Goal: Information Seeking & Learning: Learn about a topic

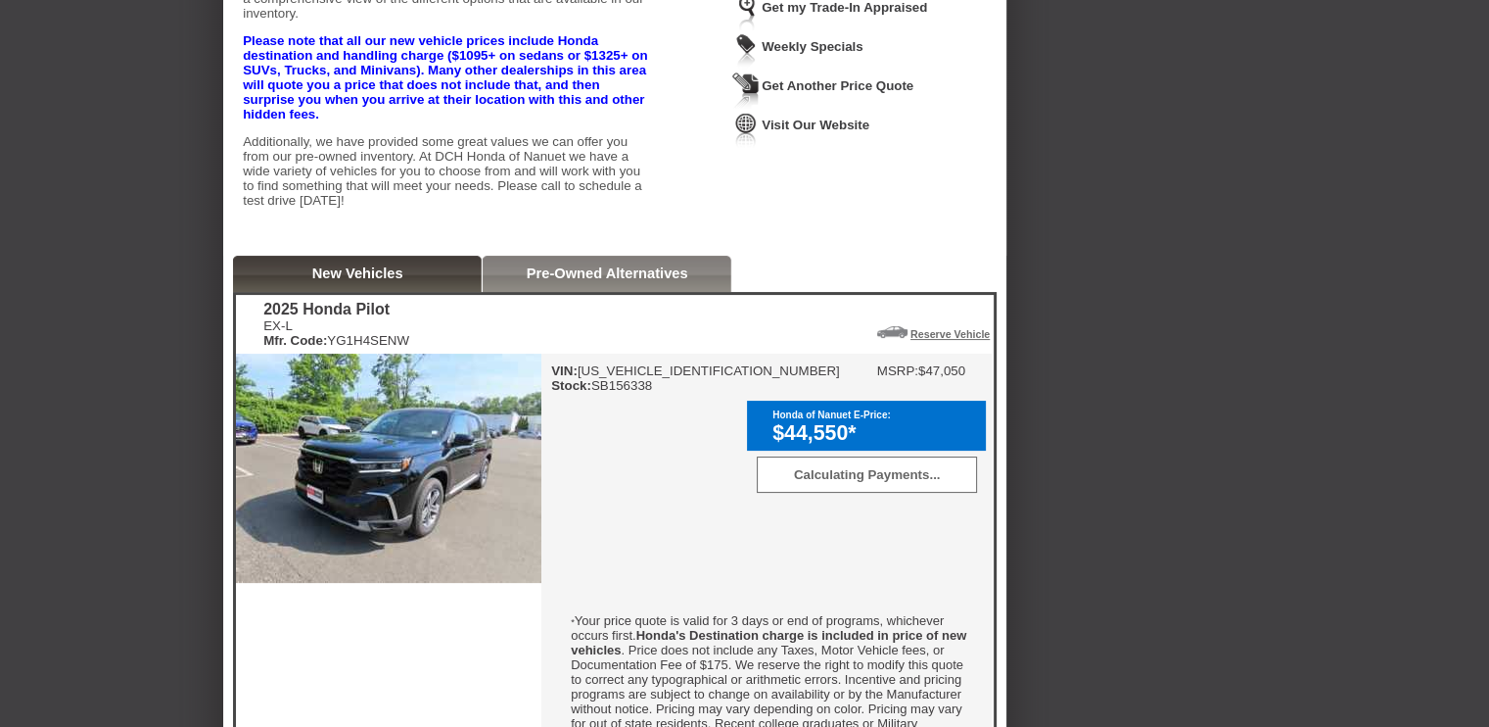
scroll to position [309, 0]
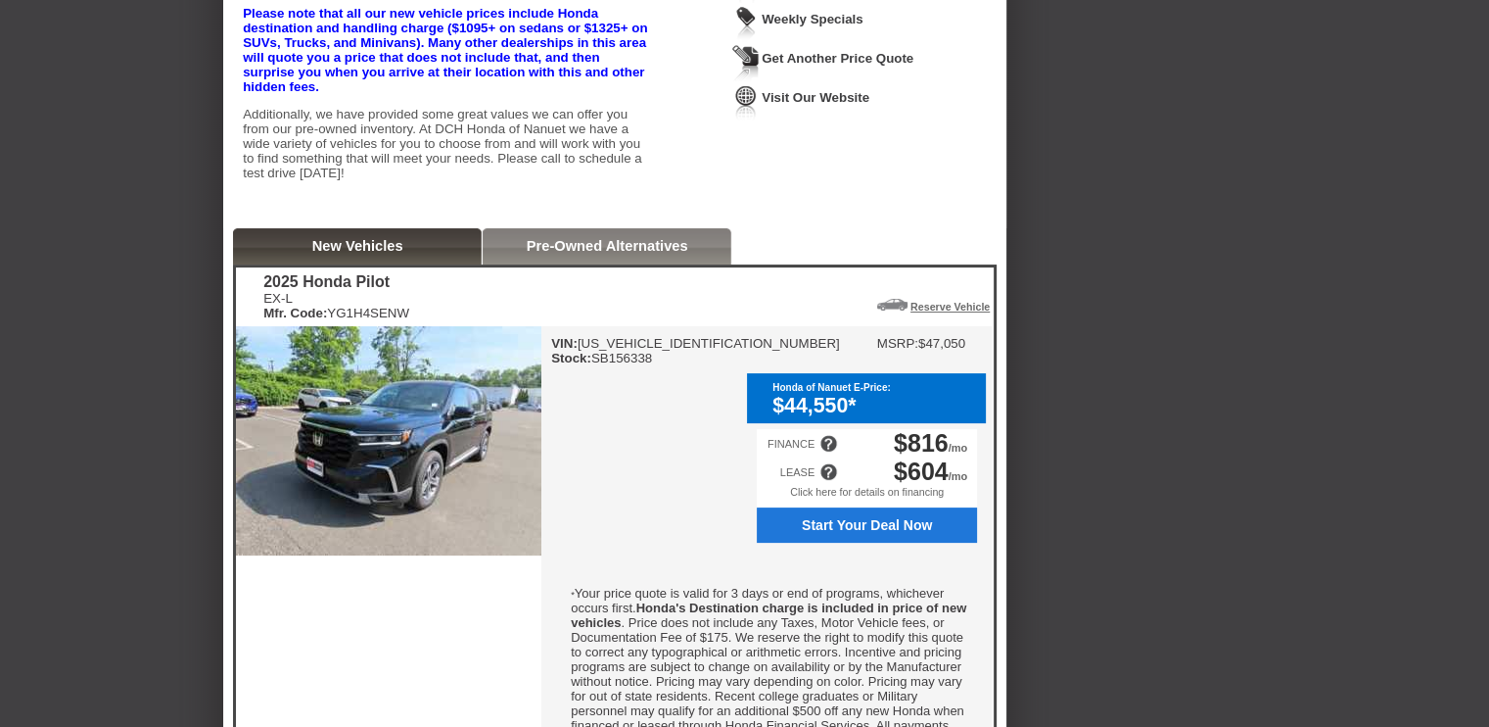
click at [658, 520] on div "VIN: [US_VEHICLE_IDENTIFICATION_NUMBER] Stock: SB156338 MSRP: $47,050 Honda of …" at bounding box center [766, 612] width 450 height 573
click at [394, 479] on img at bounding box center [388, 440] width 305 height 229
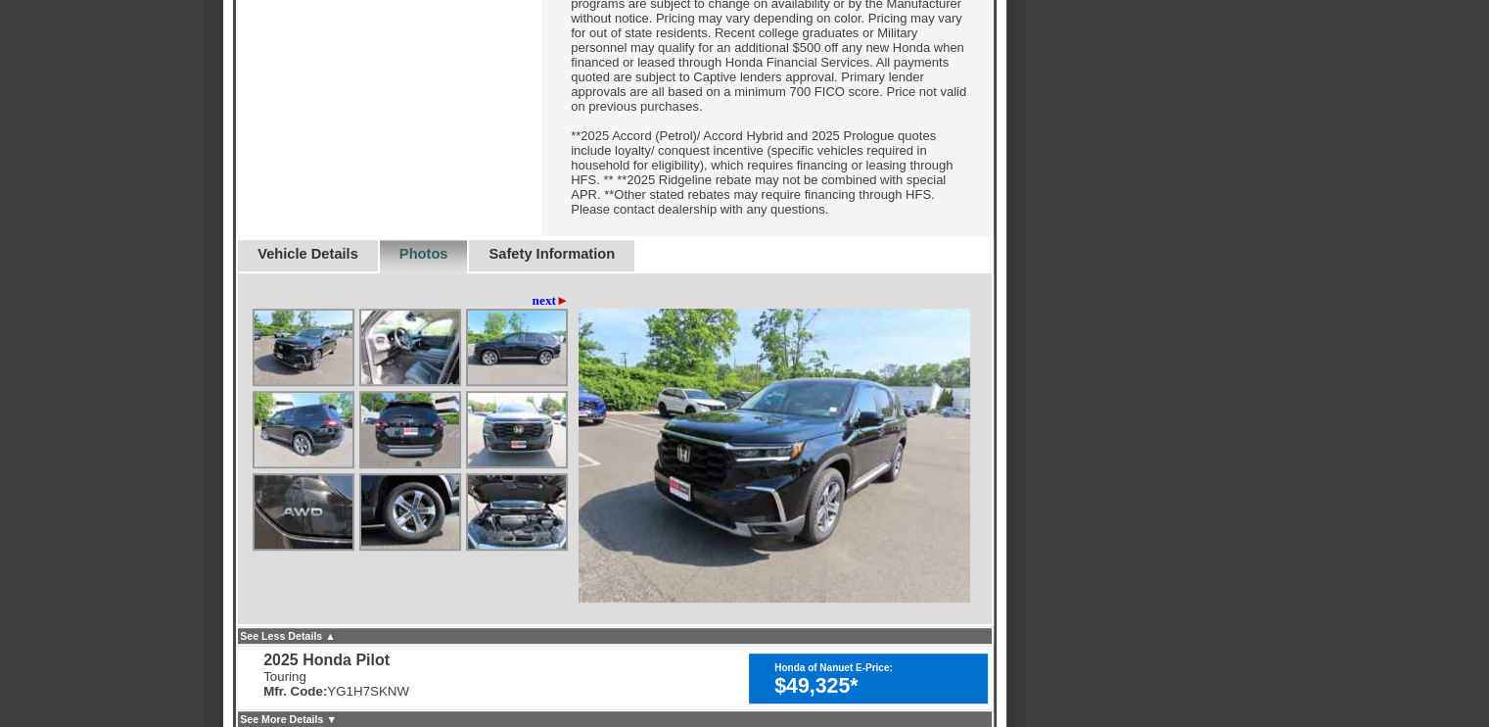
scroll to position [975, 0]
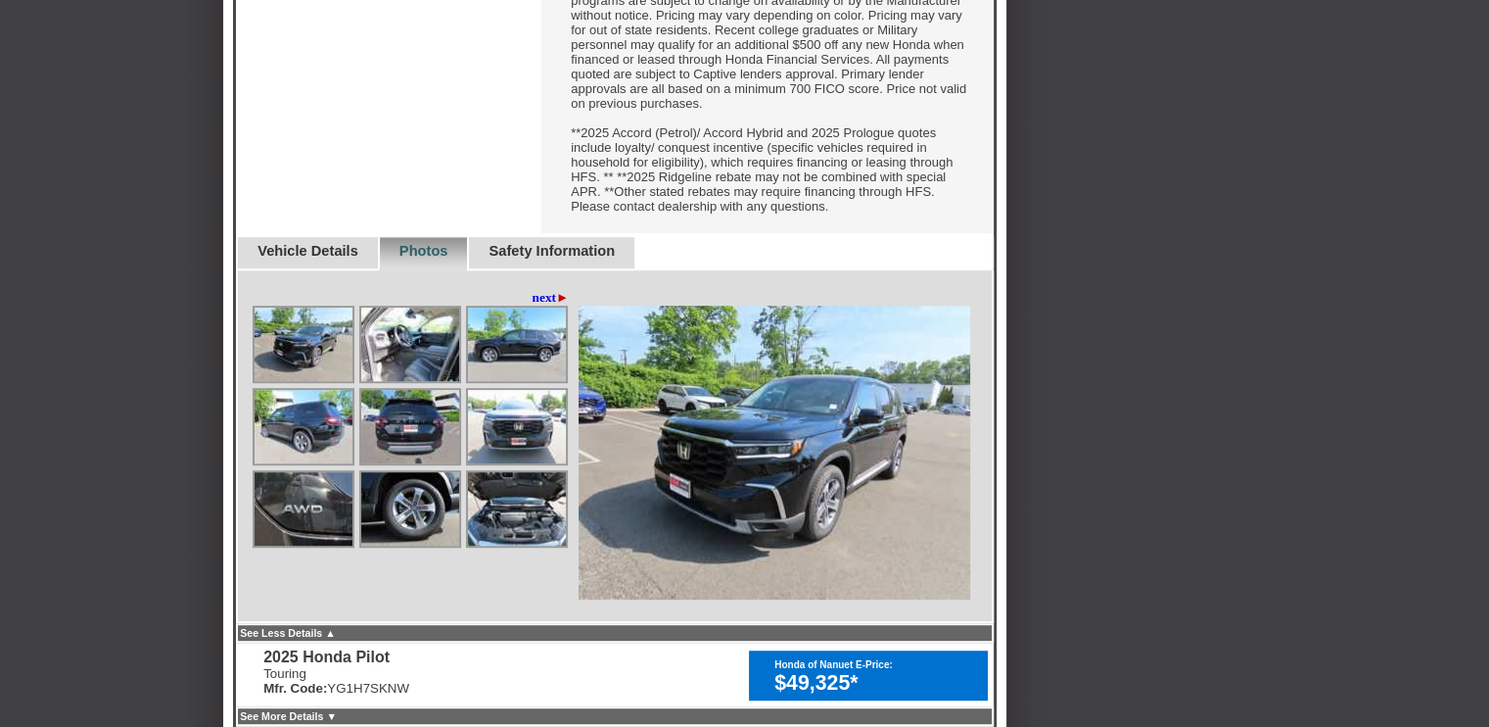
click at [533, 305] on link "next ►" at bounding box center [551, 298] width 37 height 16
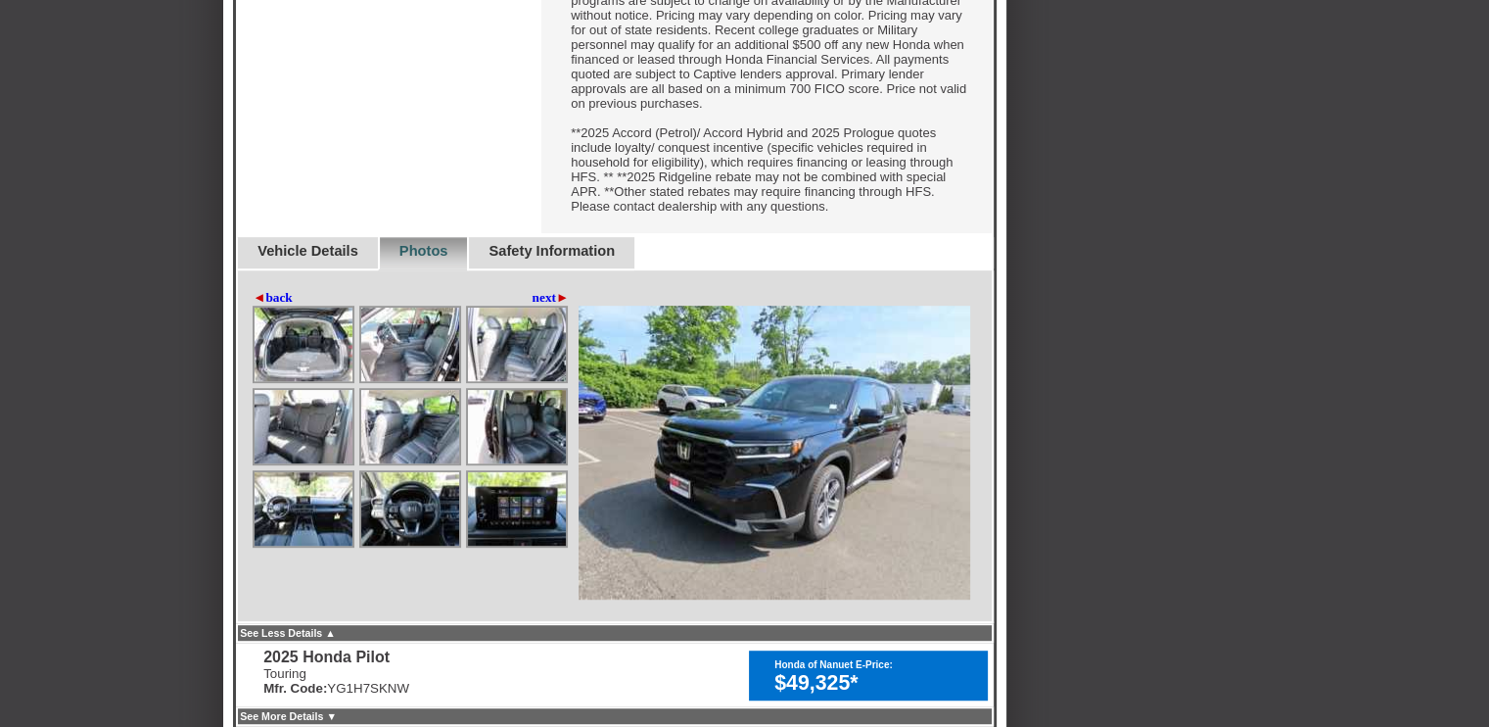
click at [297, 381] on img at bounding box center [304, 343] width 98 height 73
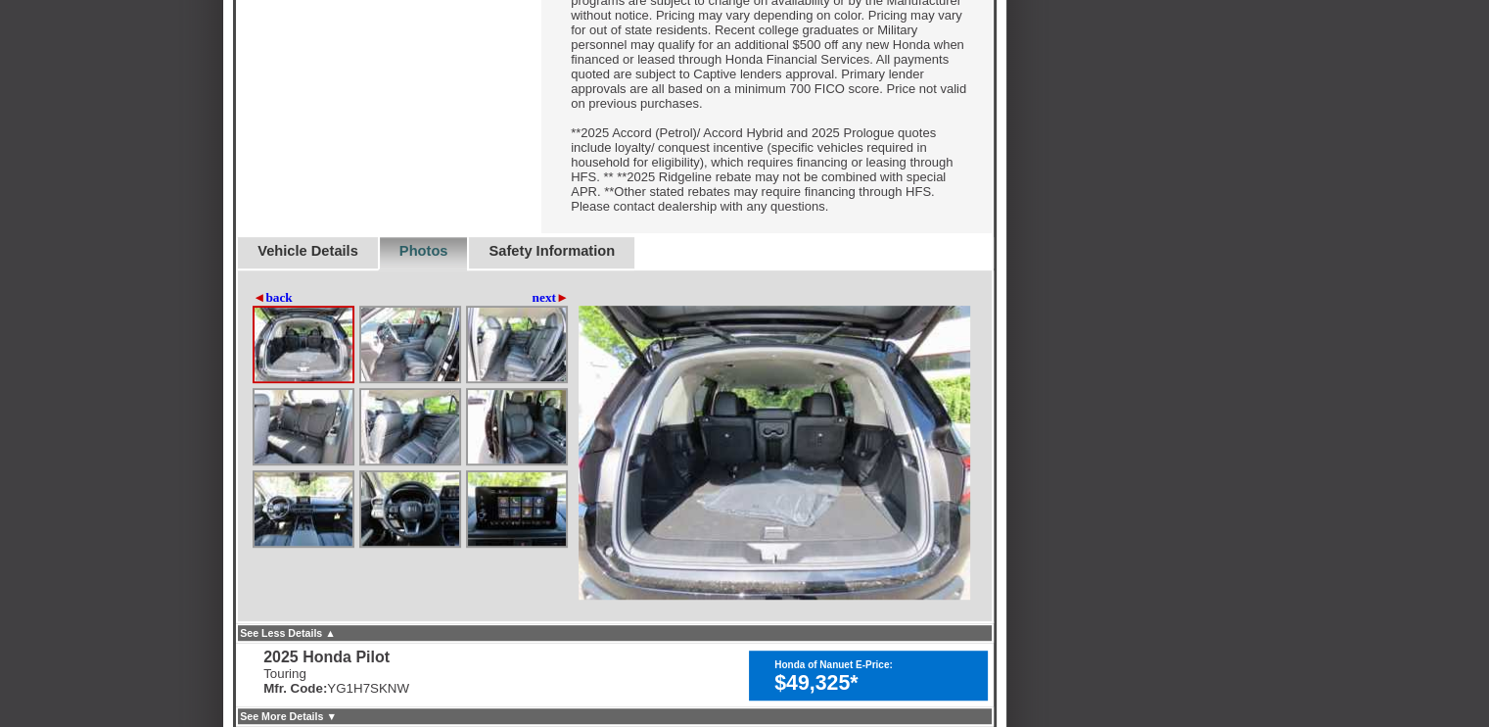
click at [542, 305] on link "next ►" at bounding box center [551, 298] width 37 height 16
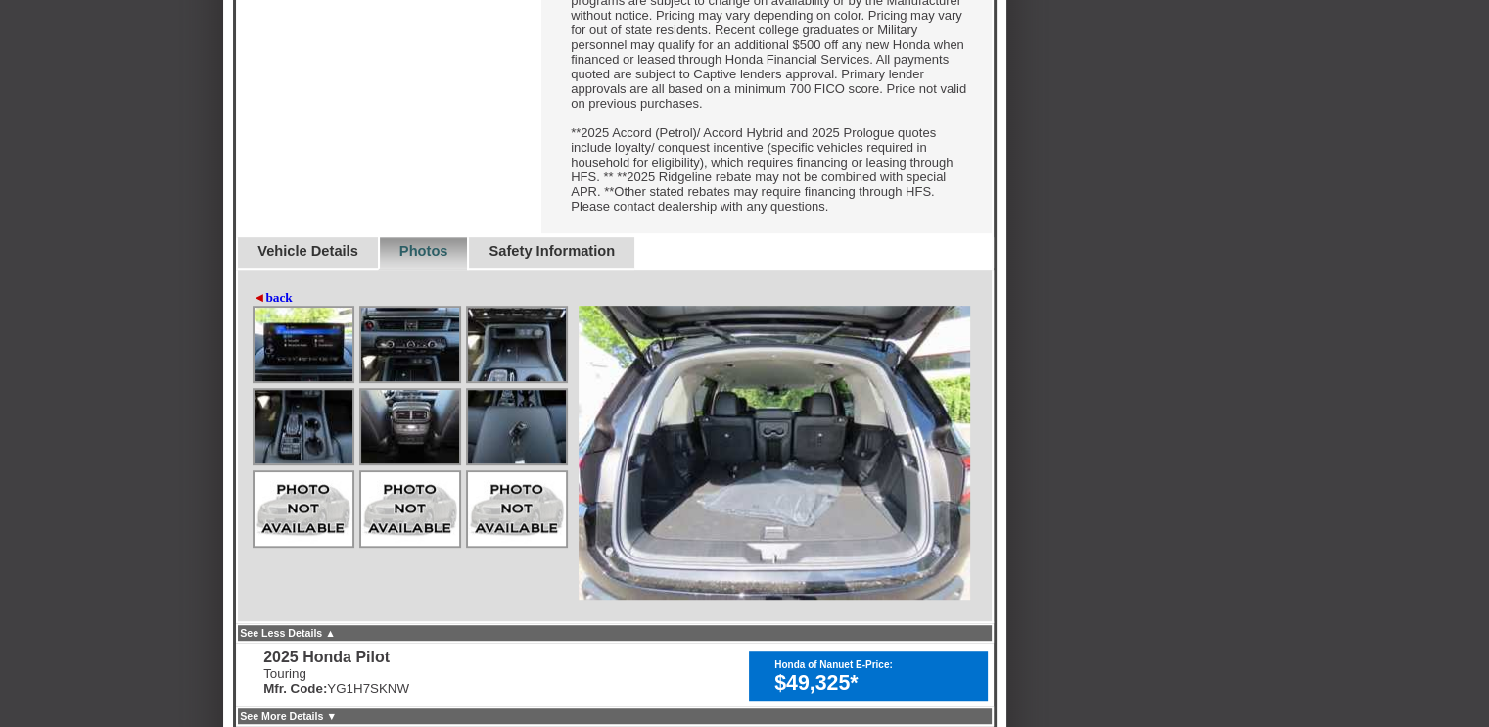
click at [290, 305] on link "◄ back" at bounding box center [273, 298] width 40 height 16
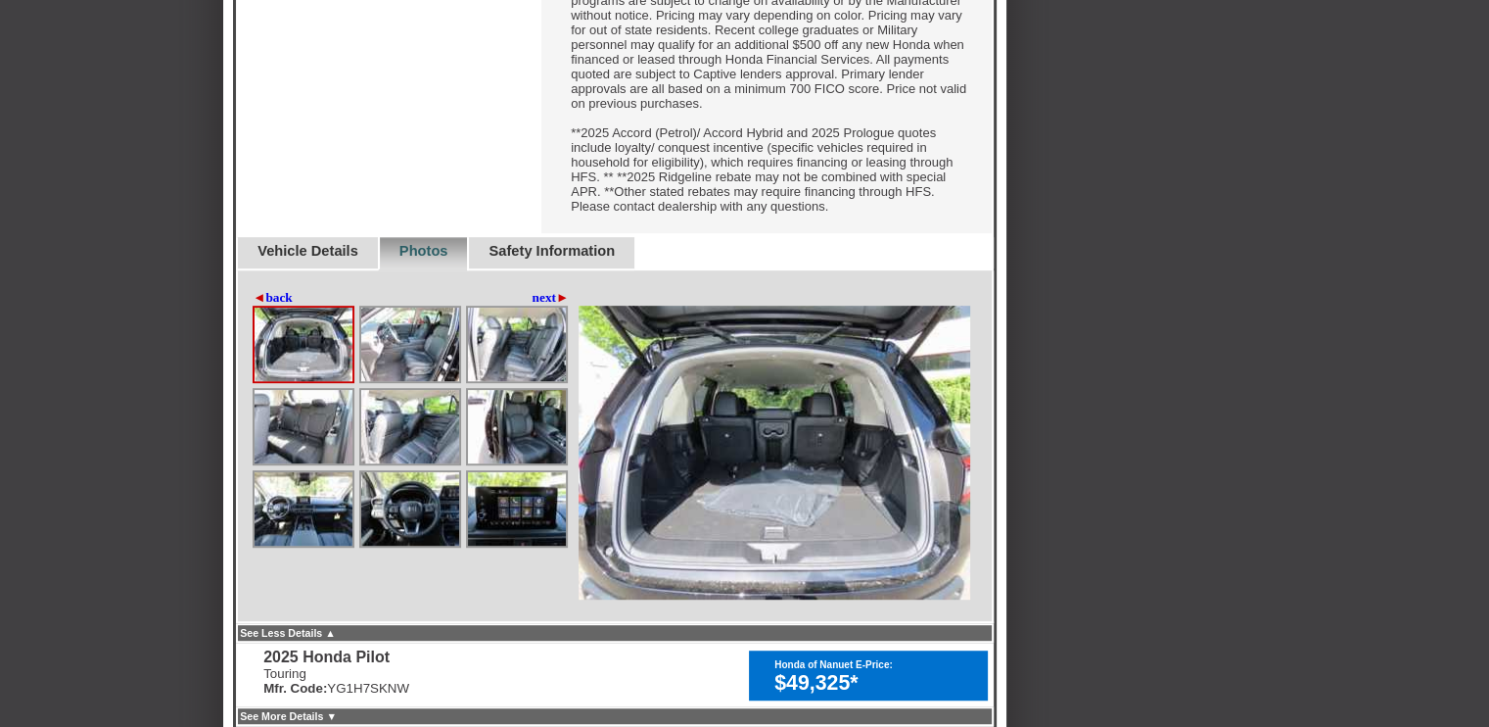
click at [287, 305] on link "◄ back" at bounding box center [273, 298] width 40 height 16
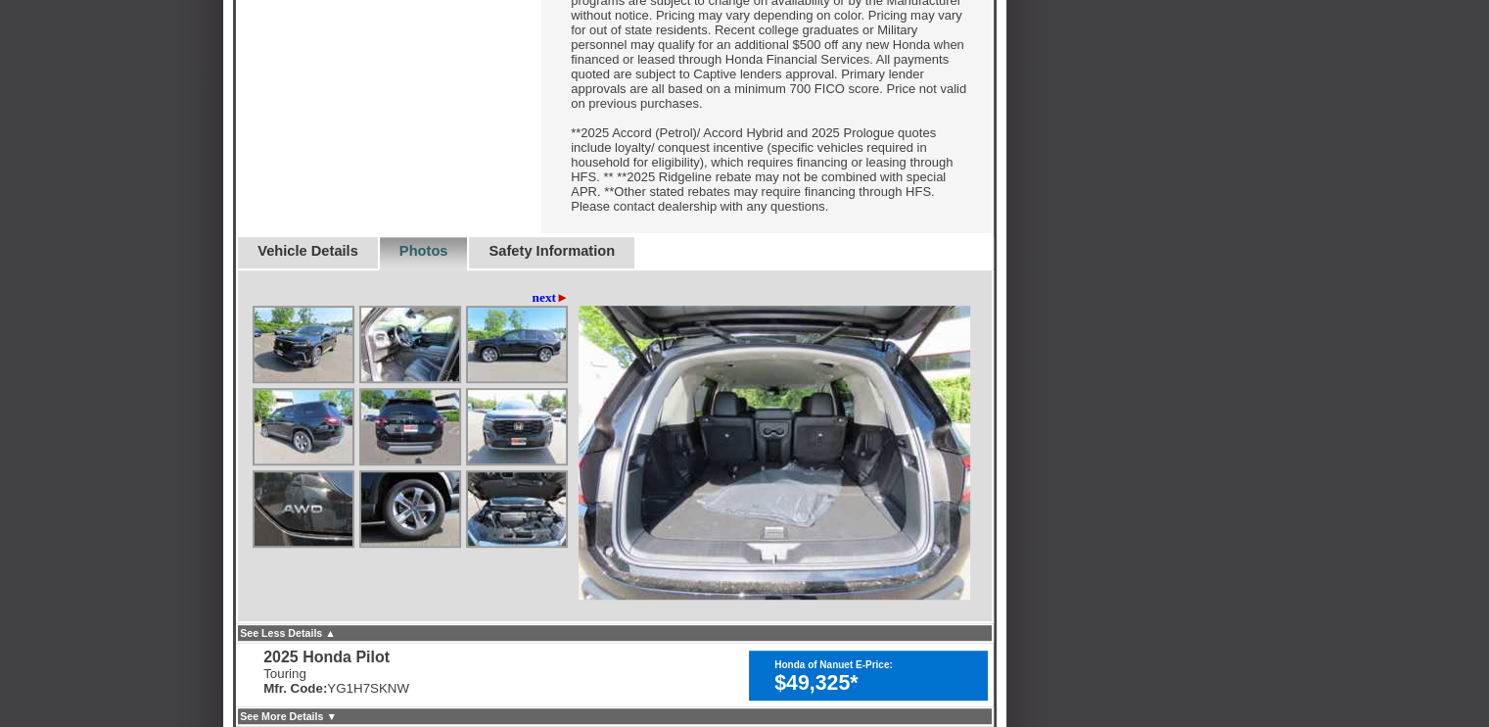
click at [396, 381] on img at bounding box center [410, 343] width 98 height 73
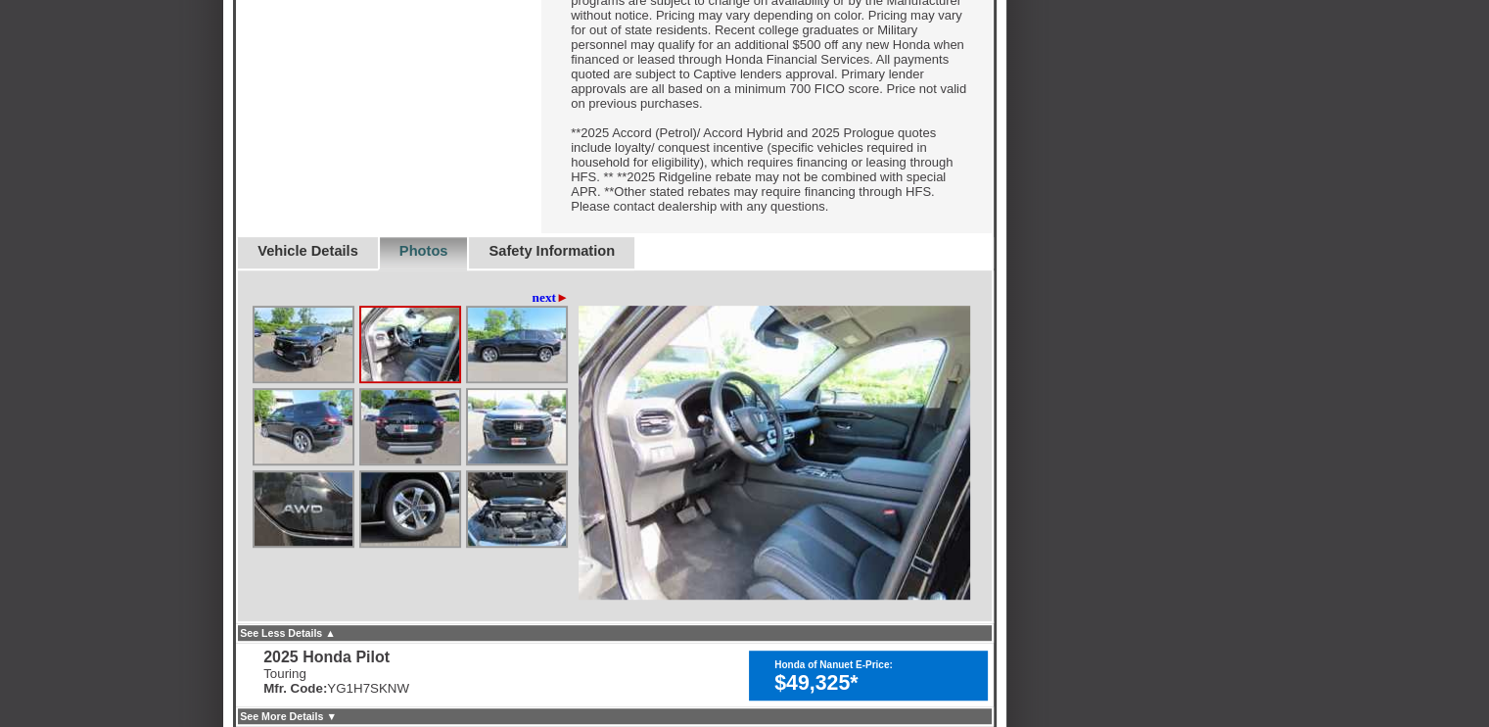
click at [520, 381] on img at bounding box center [517, 343] width 98 height 73
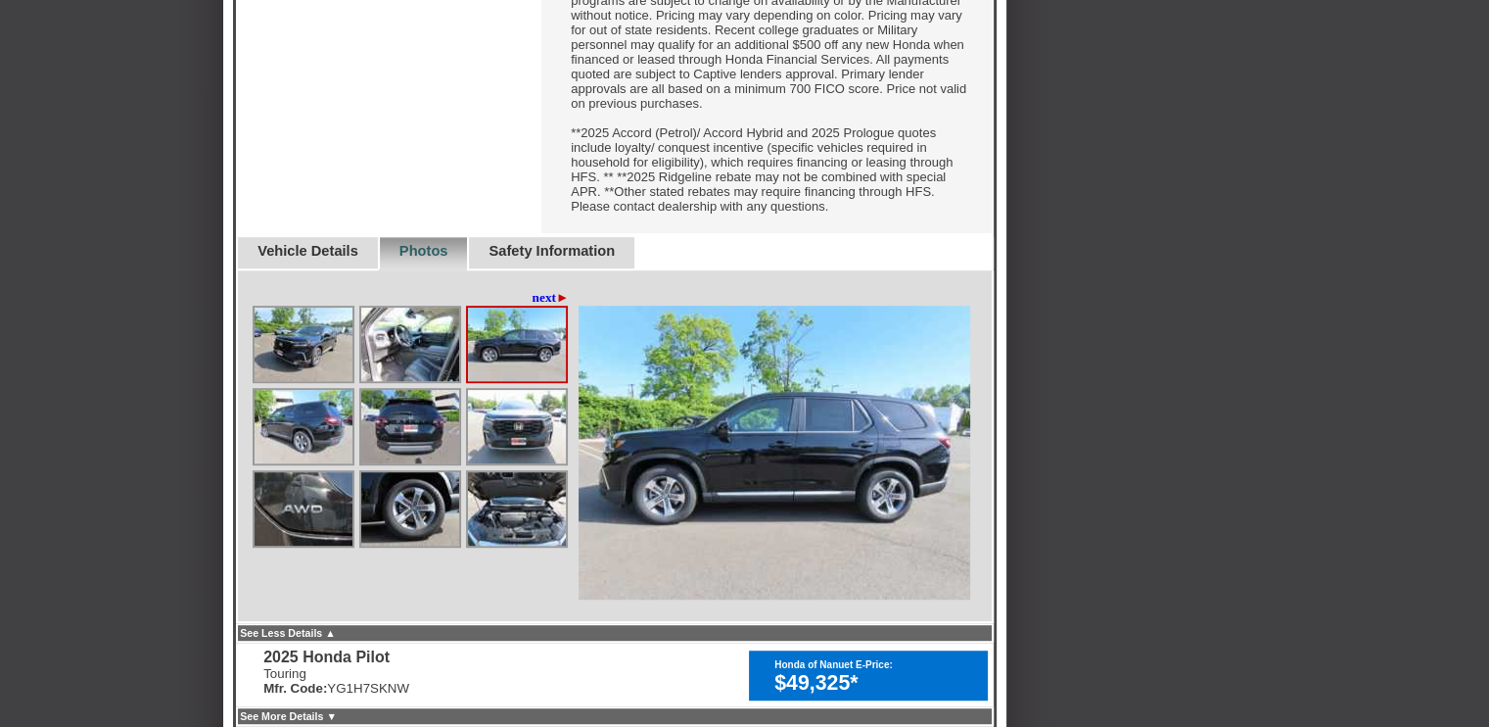
click at [280, 463] on img at bounding box center [304, 426] width 98 height 73
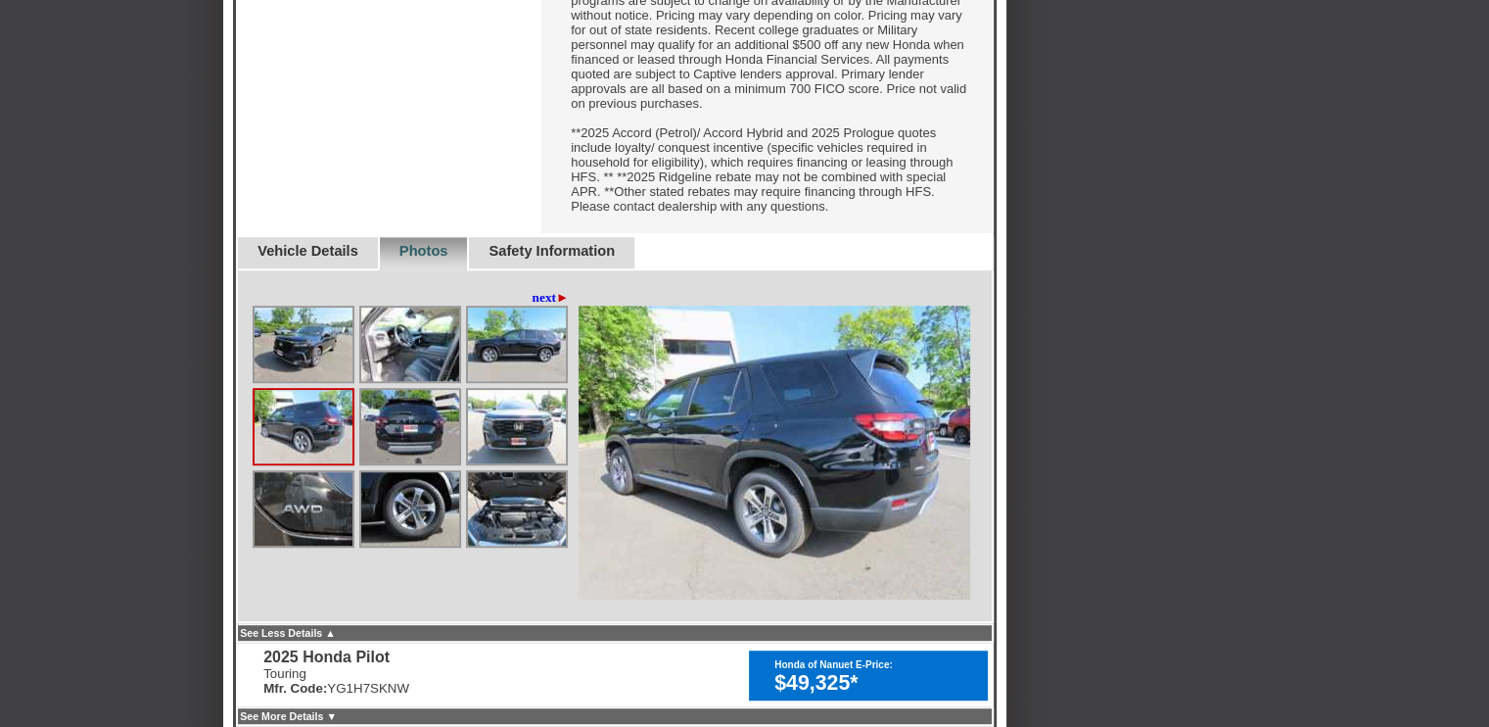
click at [411, 463] on img at bounding box center [410, 426] width 98 height 73
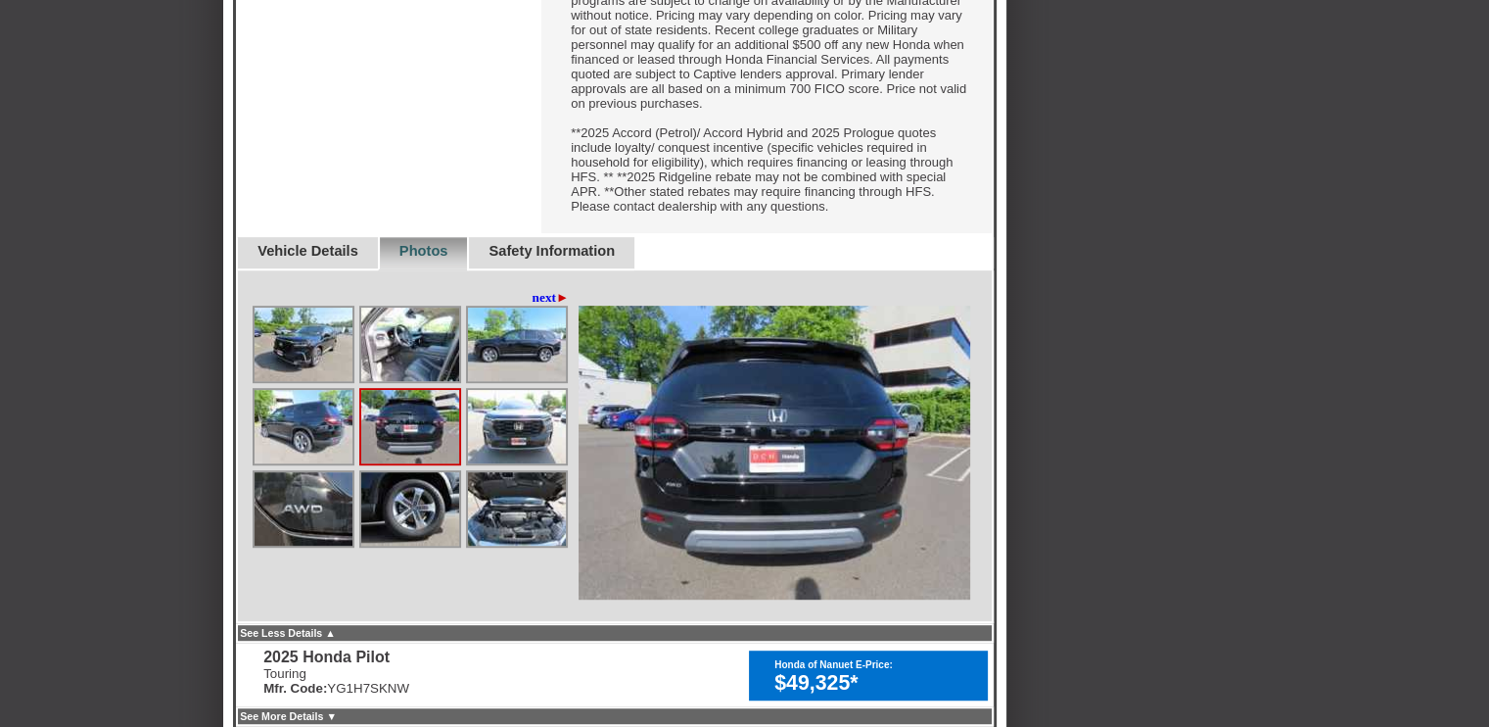
click at [556, 305] on span "►" at bounding box center [562, 297] width 13 height 15
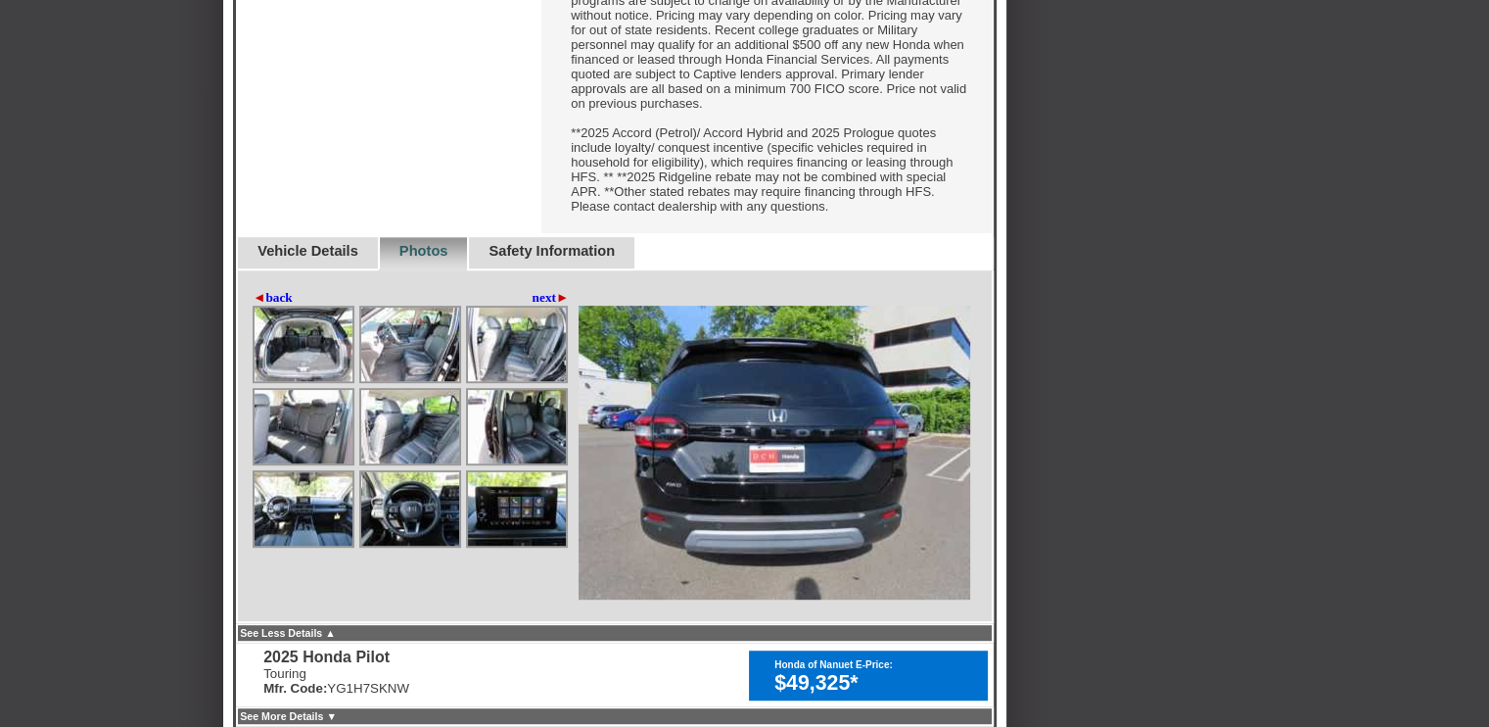
click at [412, 381] on img at bounding box center [410, 343] width 98 height 73
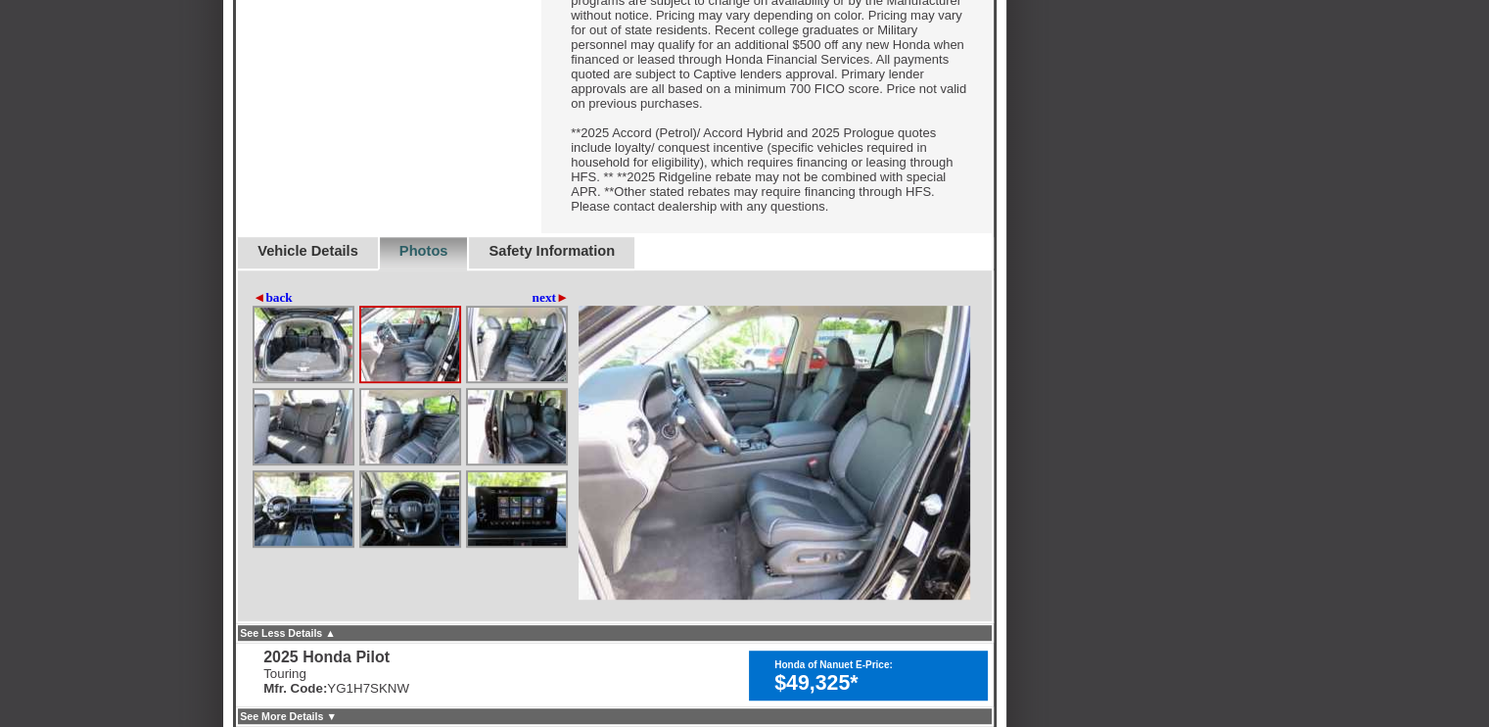
click at [531, 381] on img at bounding box center [517, 343] width 98 height 73
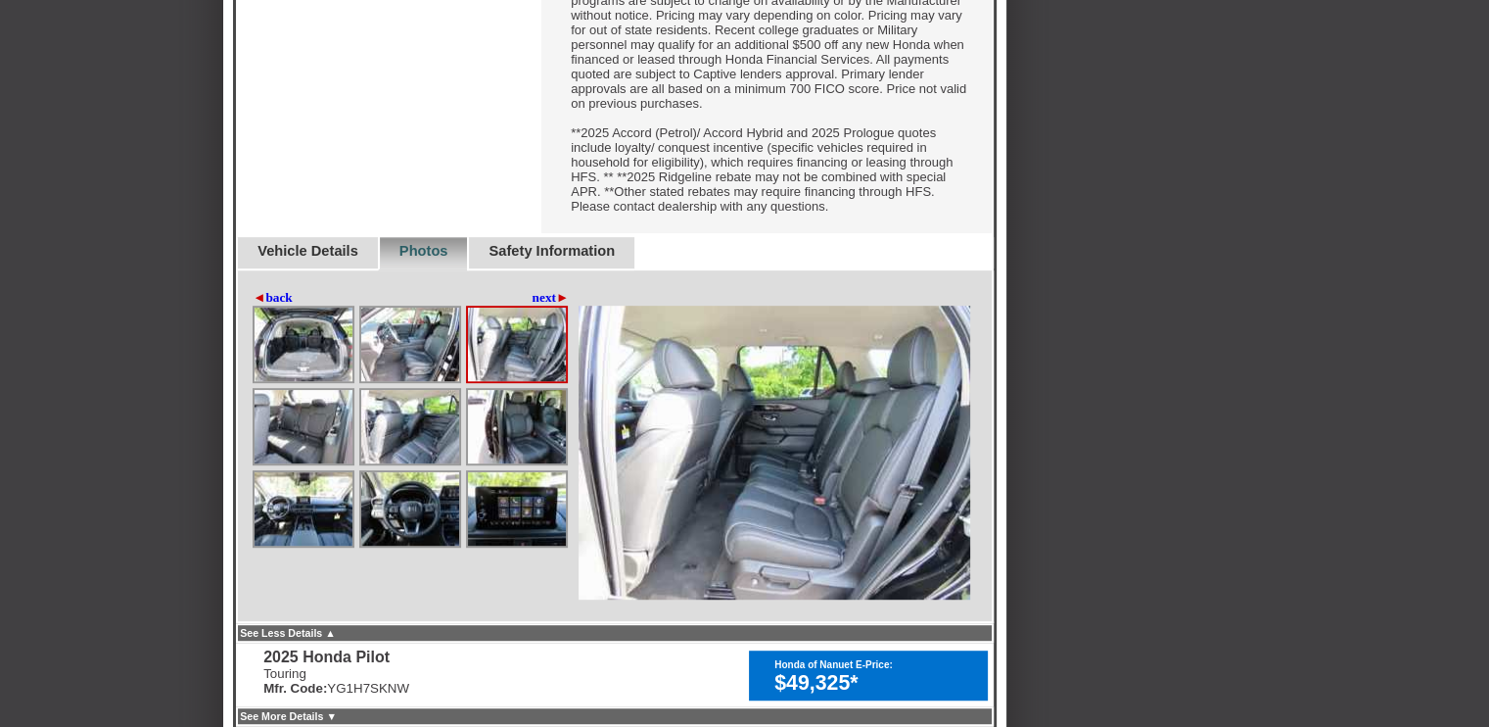
click at [511, 545] on img at bounding box center [517, 508] width 98 height 73
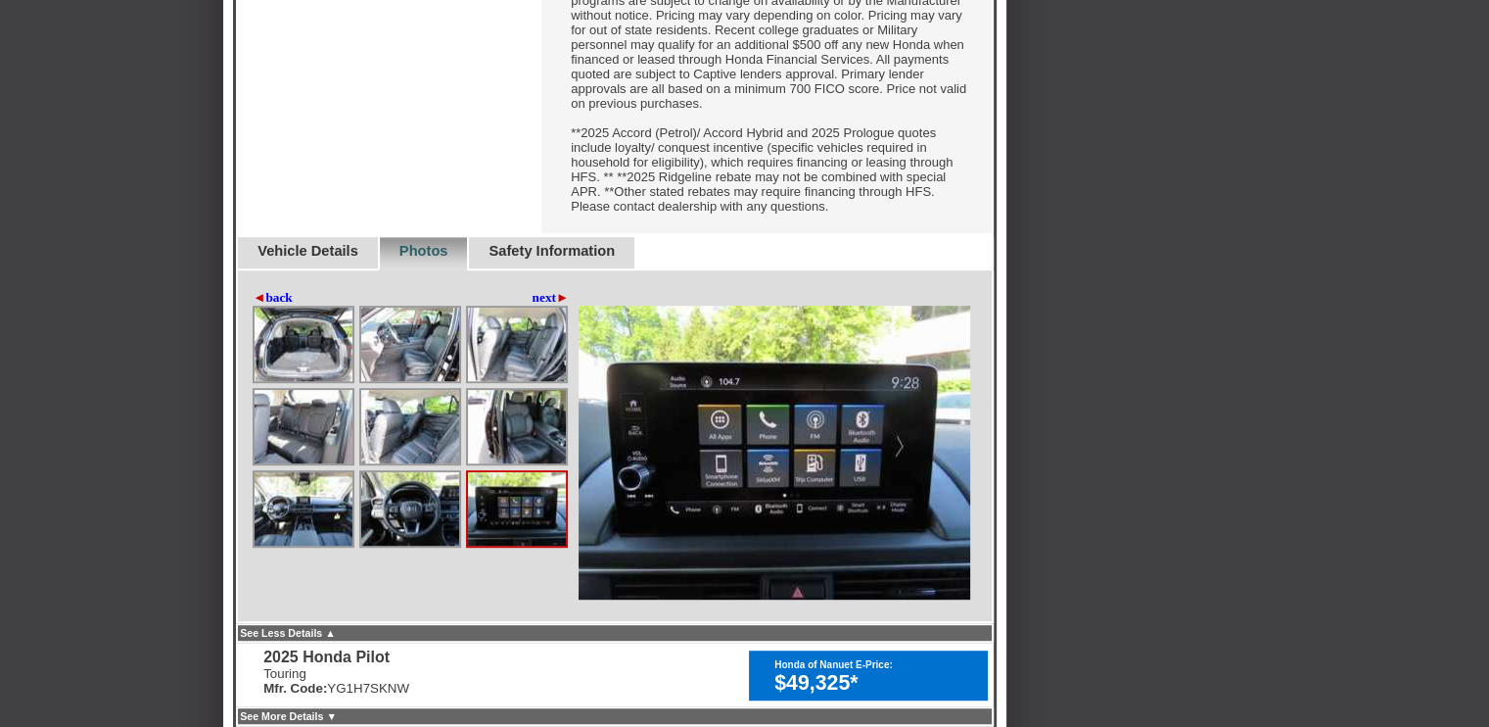
click at [424, 545] on img at bounding box center [410, 508] width 98 height 73
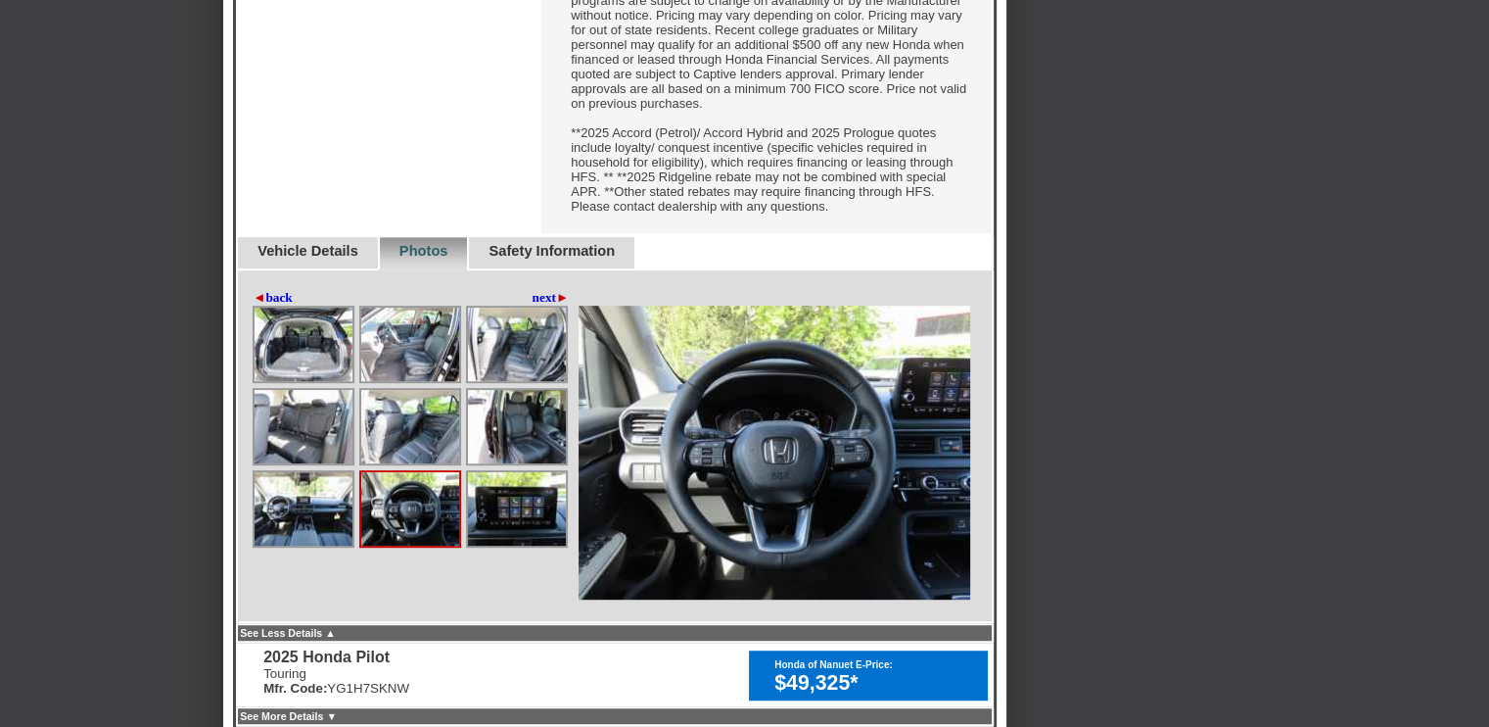
click at [290, 545] on img at bounding box center [304, 508] width 98 height 73
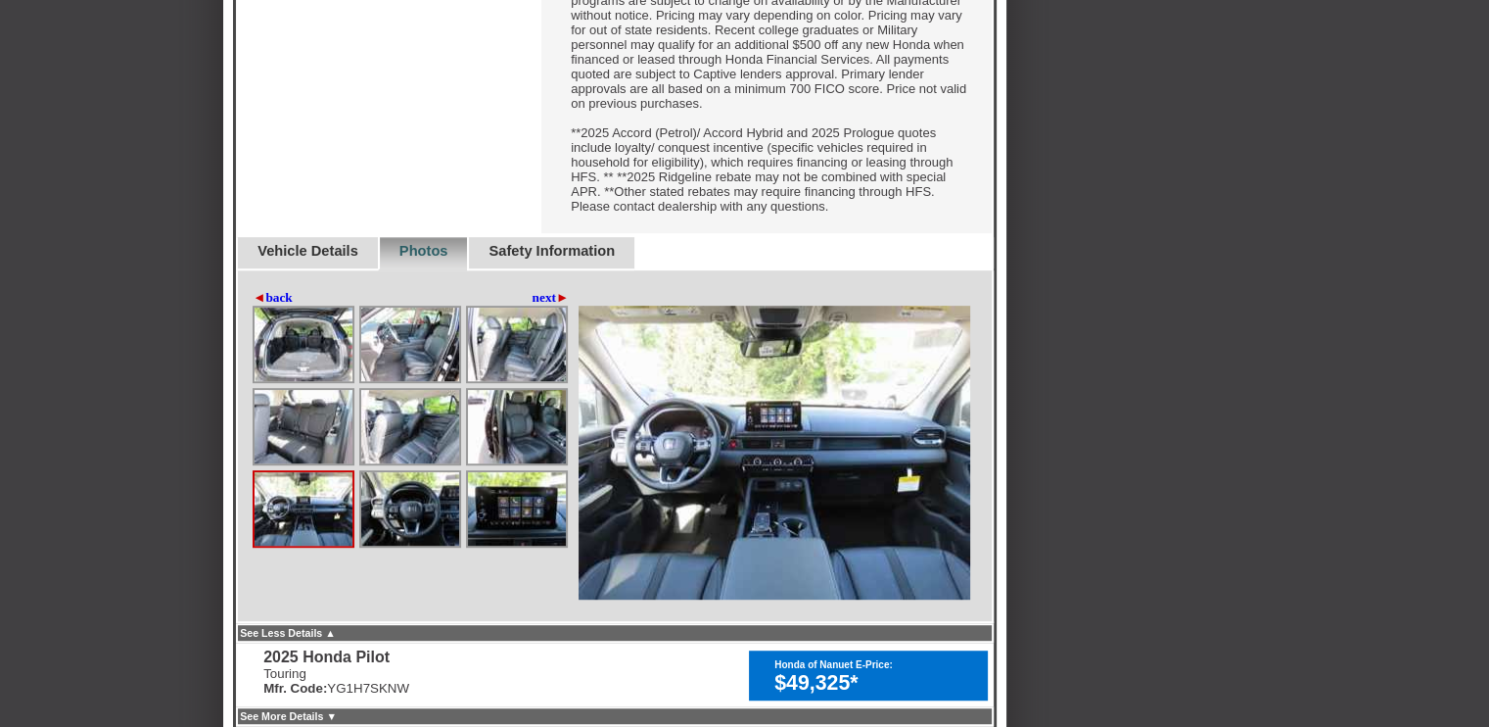
click at [543, 305] on link "next ►" at bounding box center [551, 298] width 37 height 16
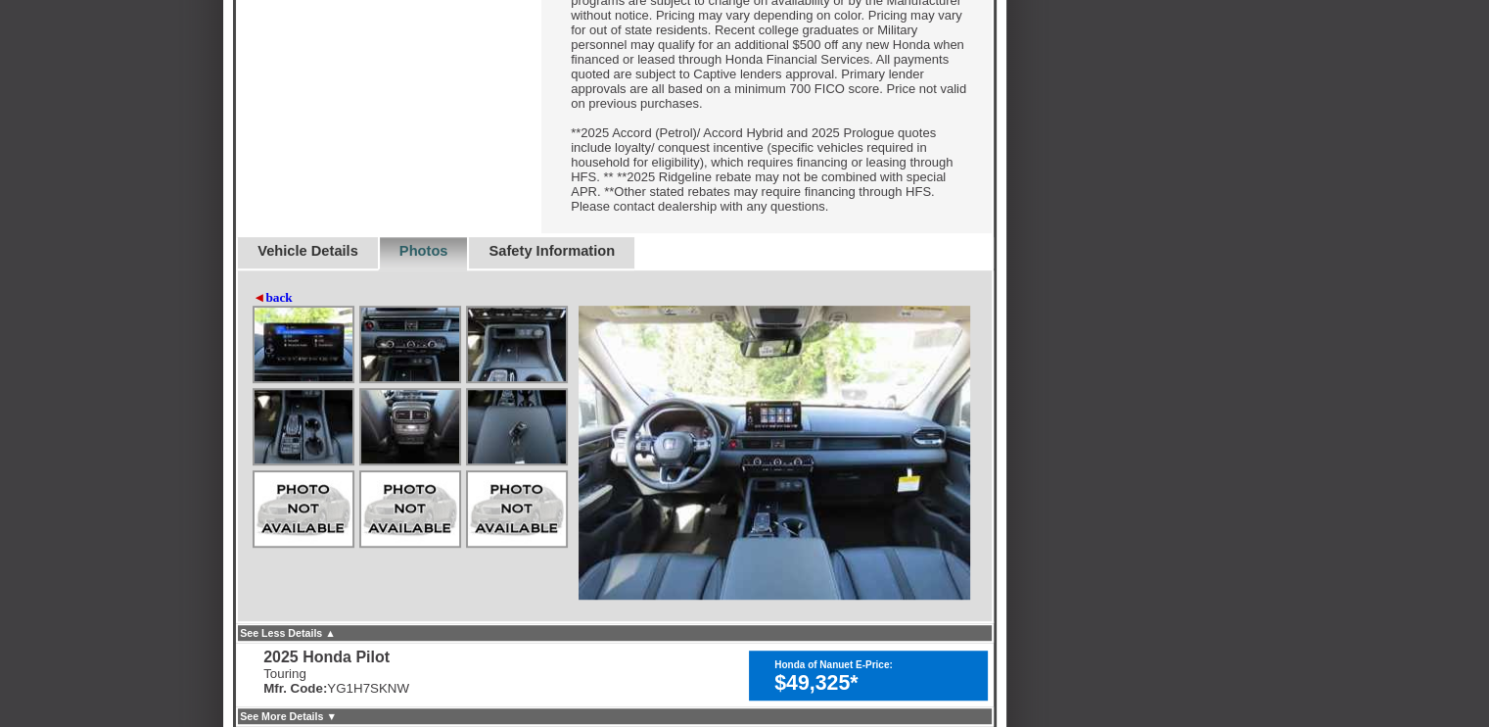
click at [305, 381] on img at bounding box center [304, 343] width 98 height 73
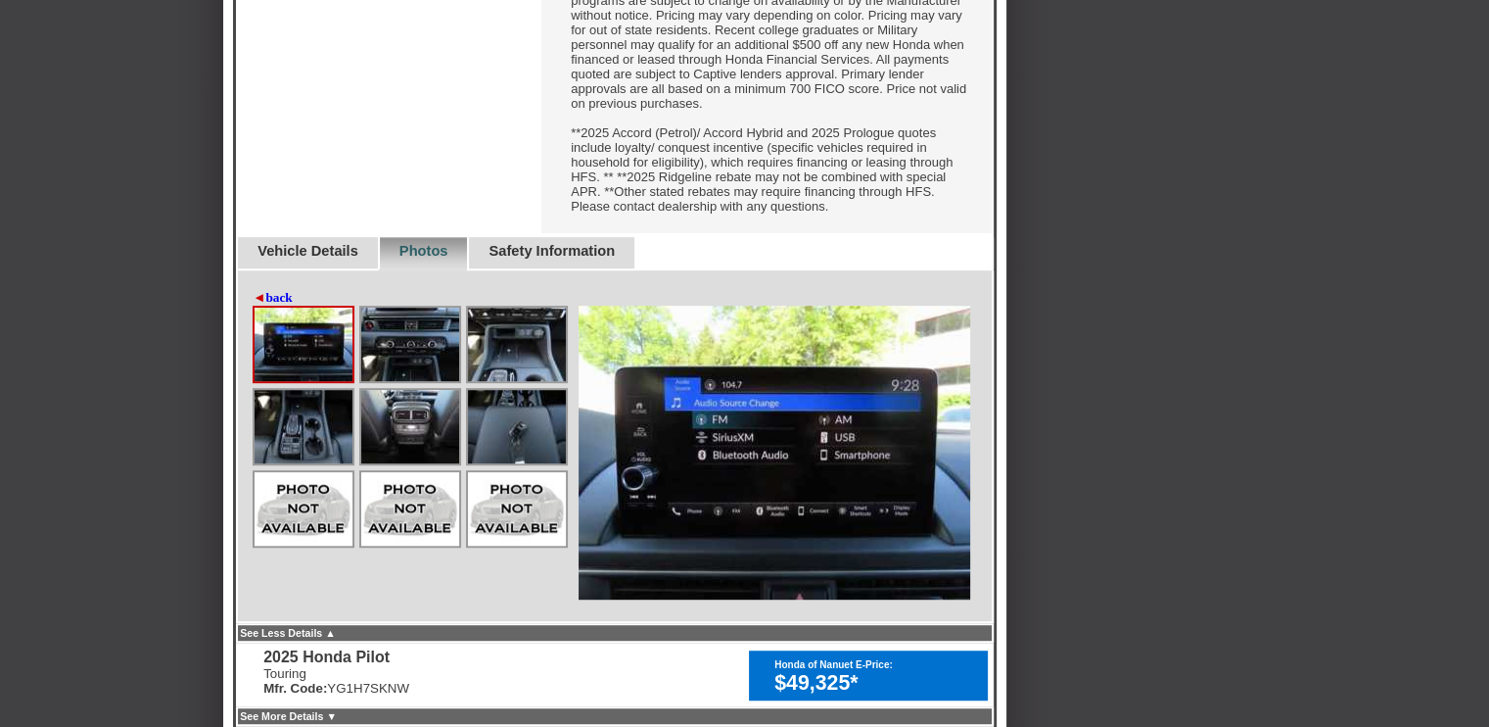
click at [393, 381] on img at bounding box center [410, 343] width 98 height 73
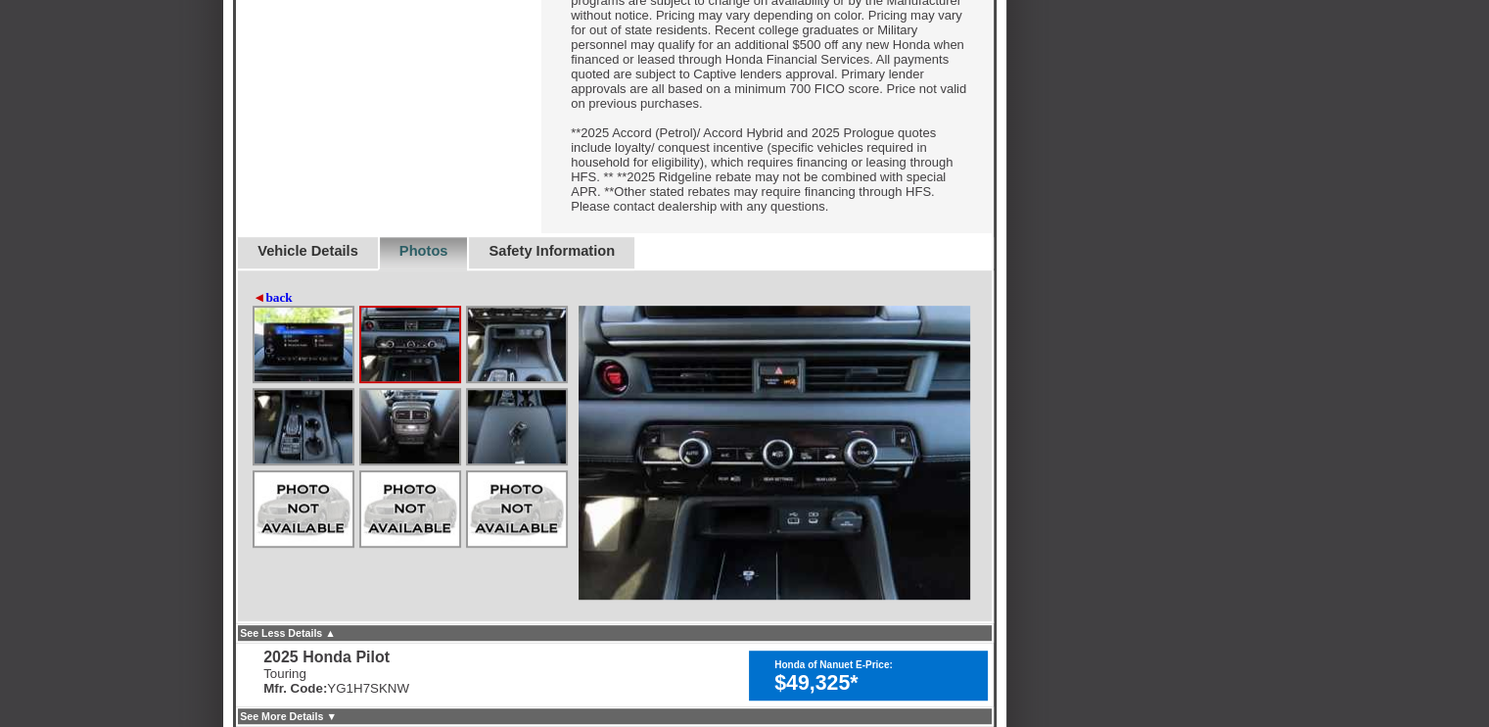
click at [521, 381] on img at bounding box center [517, 343] width 98 height 73
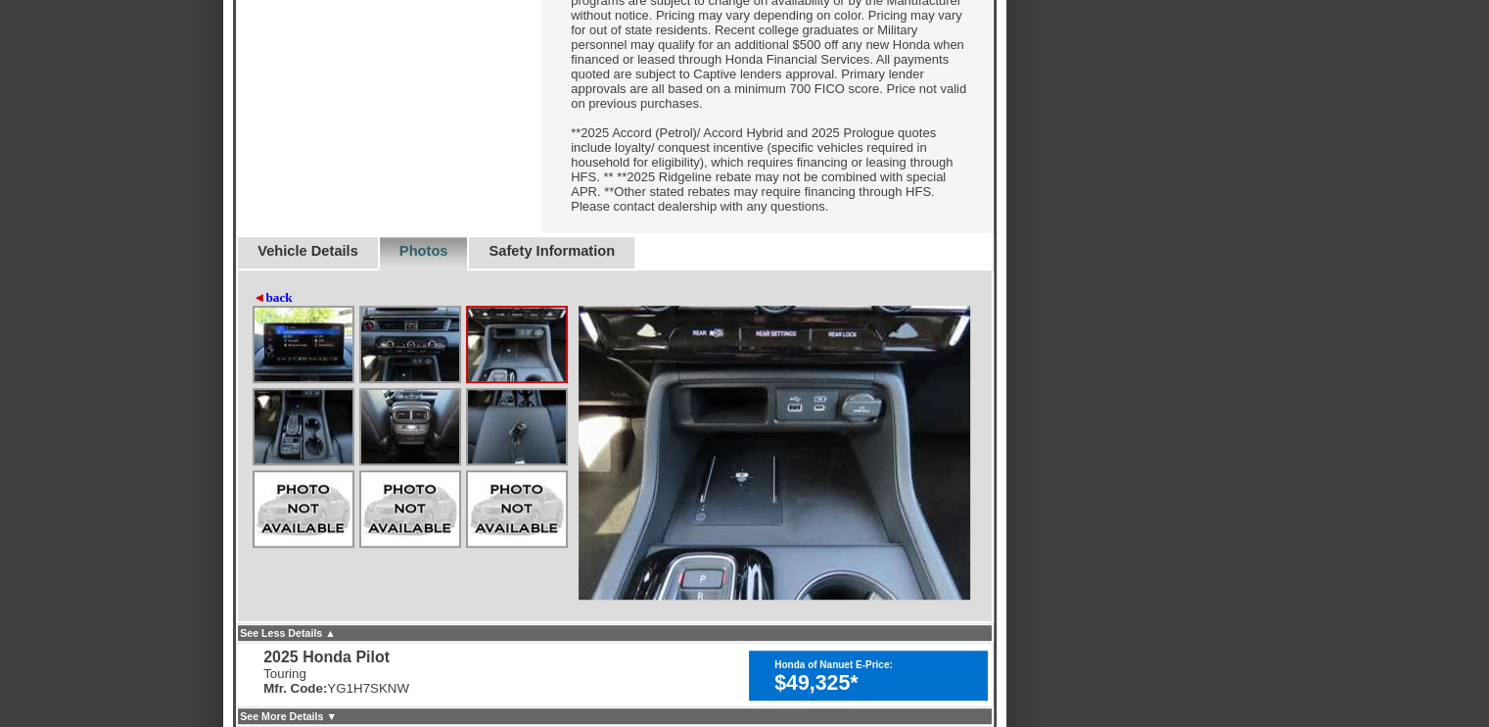
click at [521, 381] on img at bounding box center [517, 343] width 98 height 73
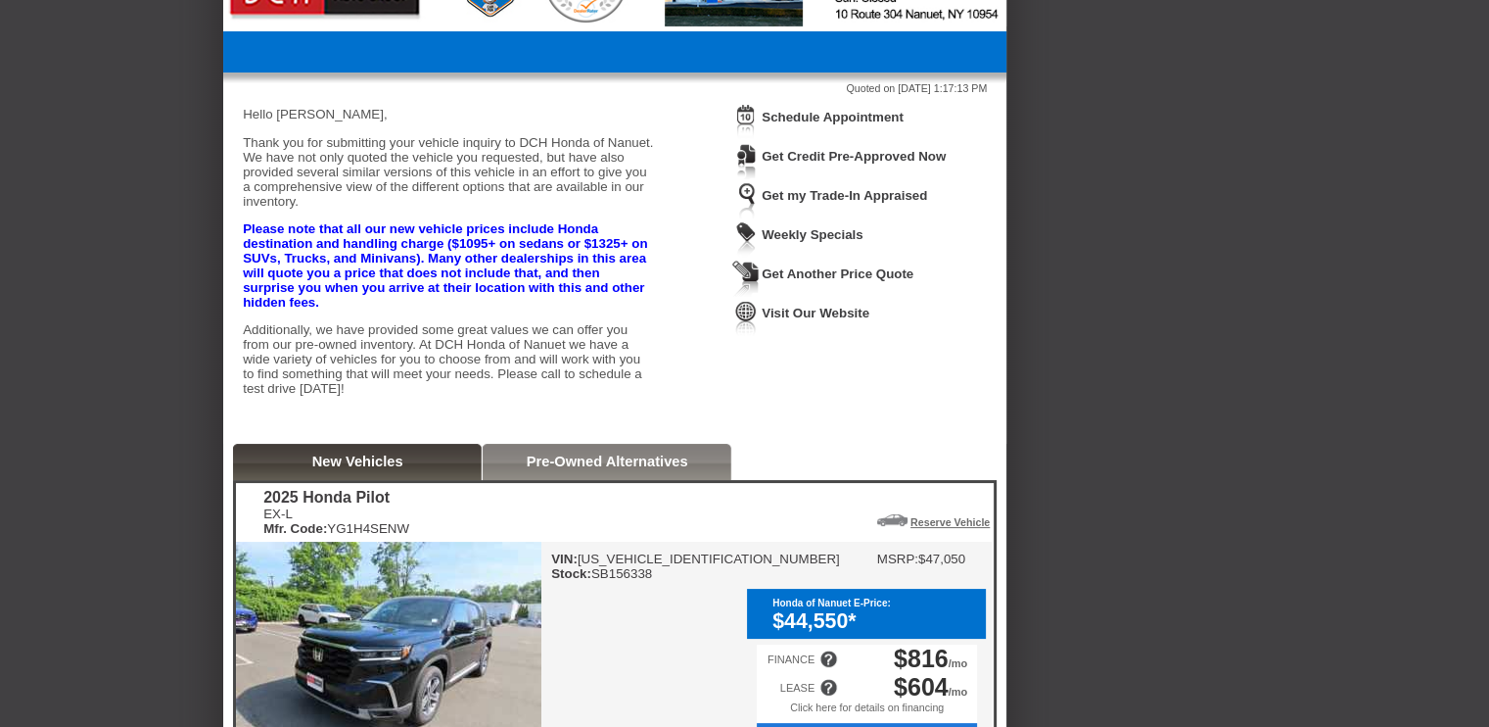
scroll to position [0, 0]
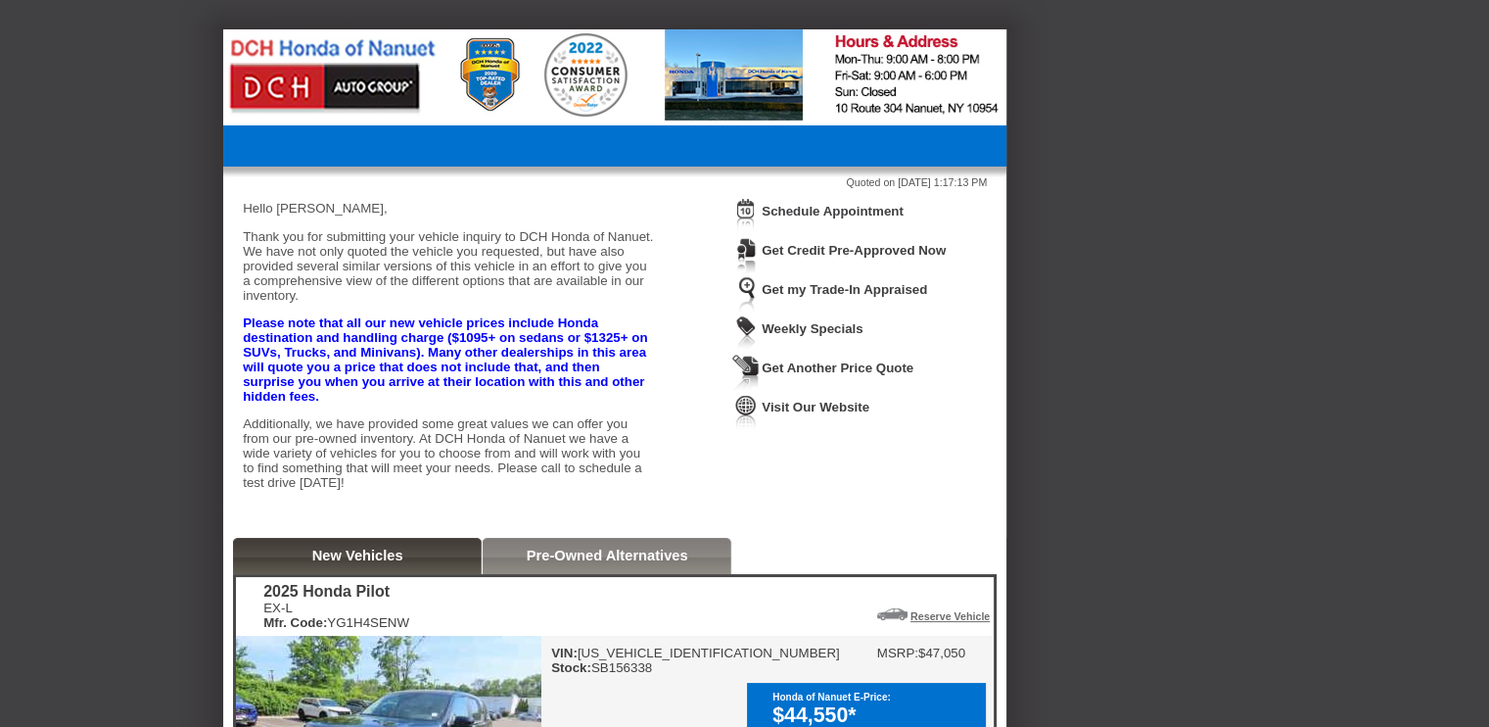
click at [921, 572] on div "New Vehicles Pre-Owned Alternatives" at bounding box center [615, 556] width 764 height 36
